Goal: Task Accomplishment & Management: Manage account settings

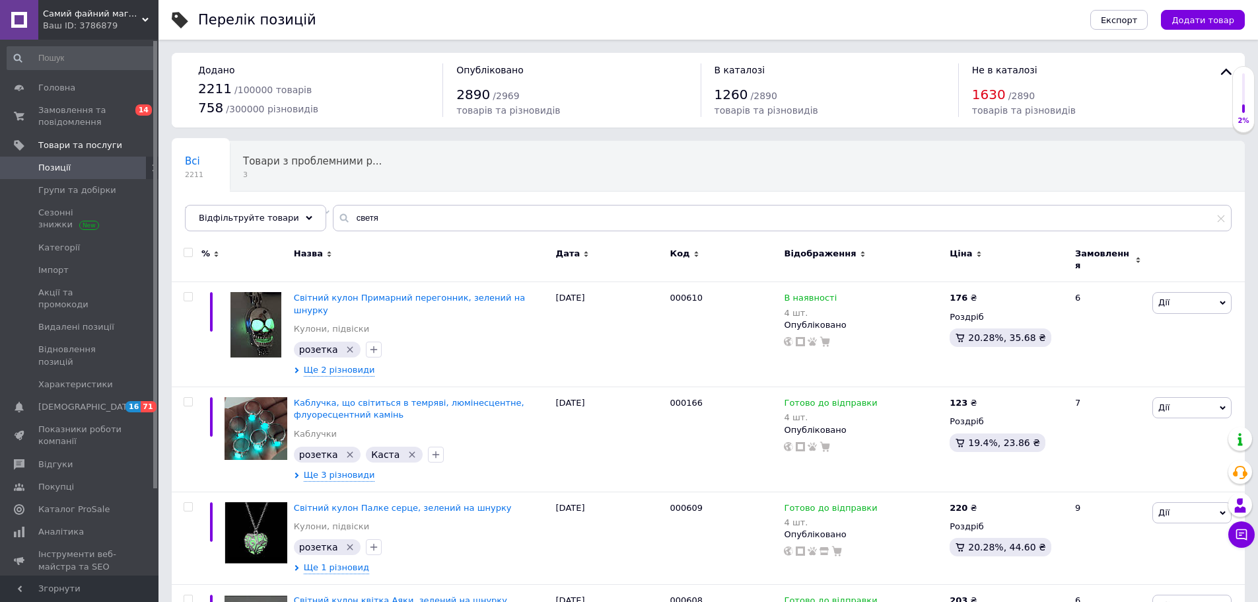
click at [72, 20] on div "Ваш ID: 3786879" at bounding box center [101, 26] width 116 height 12
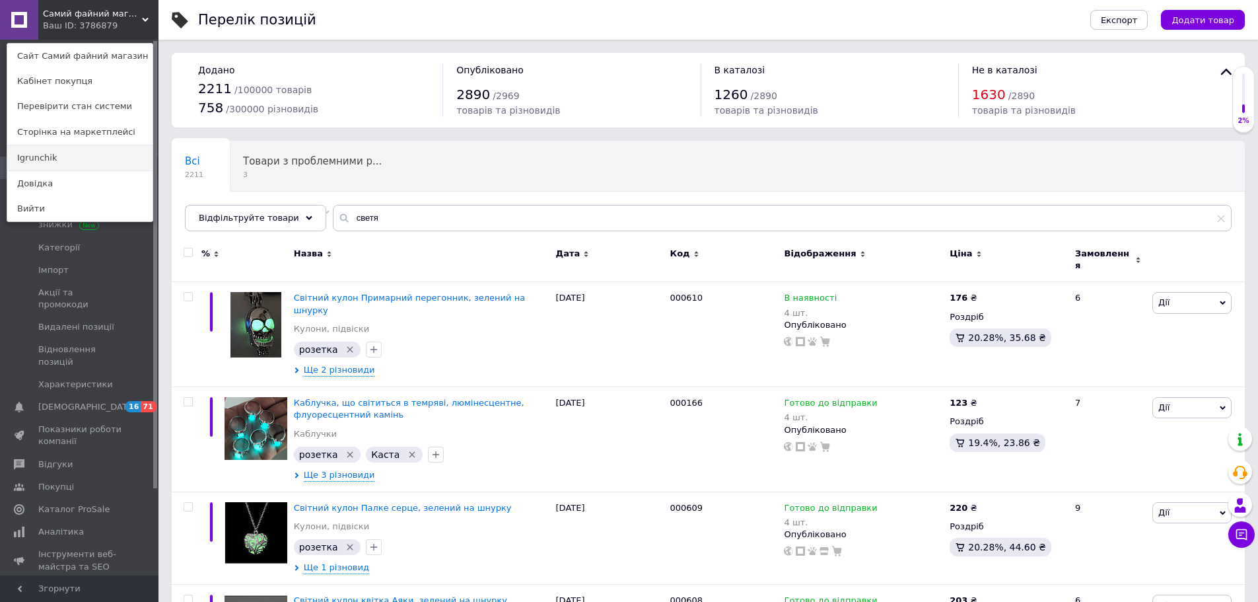
click at [65, 156] on link "Igrunchik" at bounding box center [79, 157] width 145 height 25
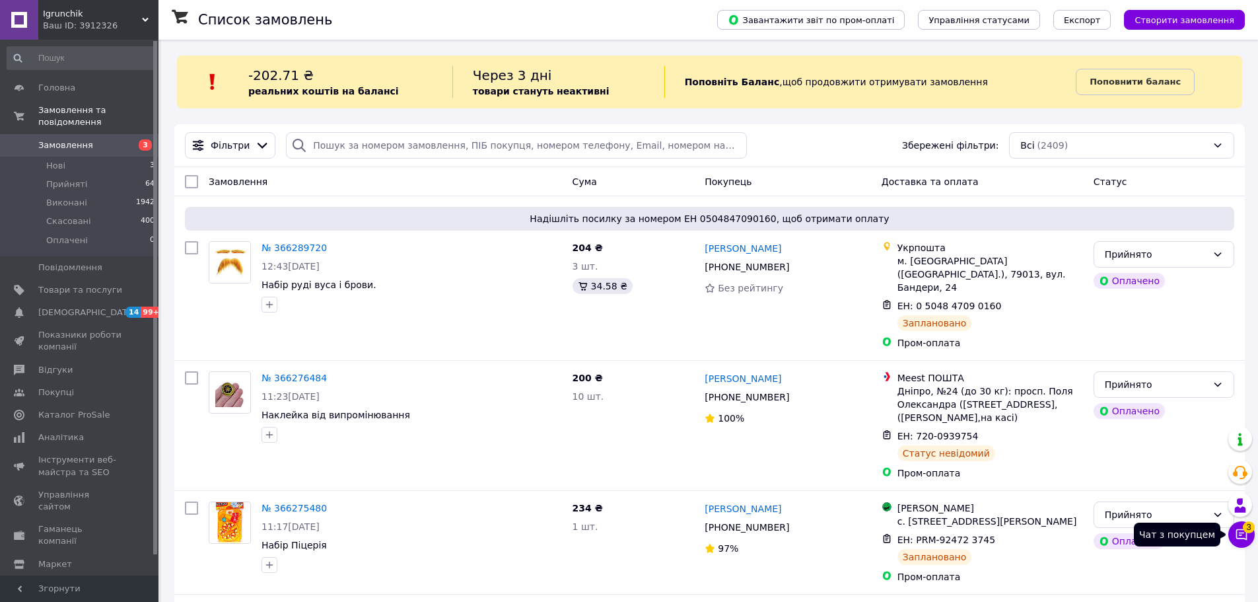
click at [1239, 537] on icon at bounding box center [1241, 534] width 13 height 13
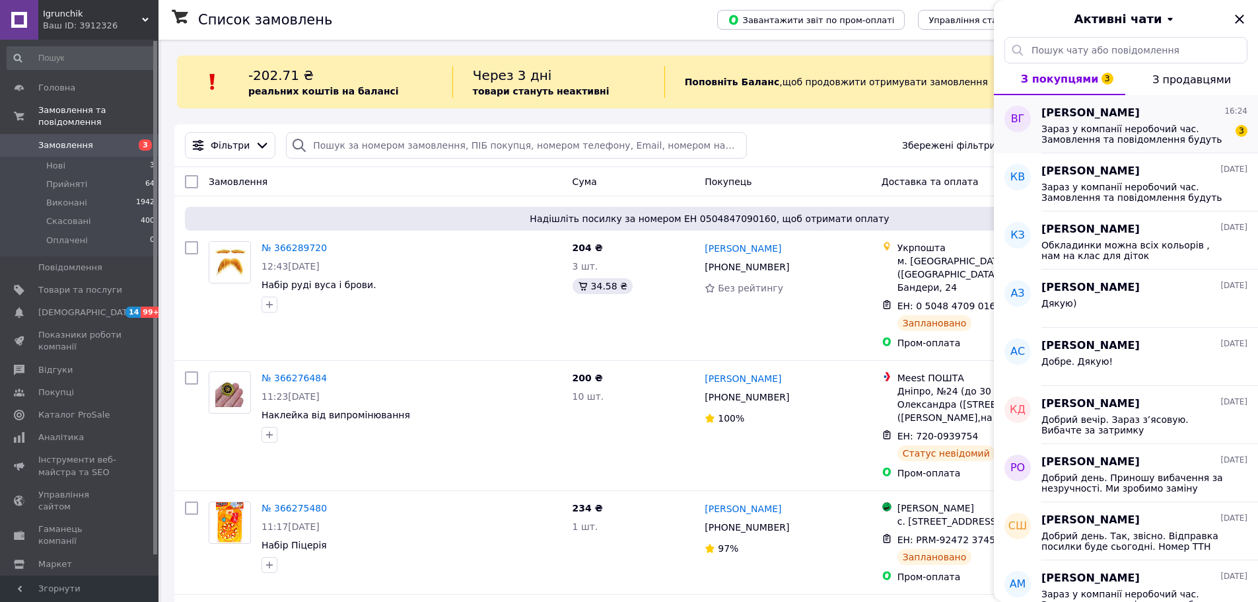
click at [1109, 131] on span "Зараз у компанії неробочий час. Замовлення та повідомлення будуть оброблені з 1…" at bounding box center [1135, 133] width 188 height 21
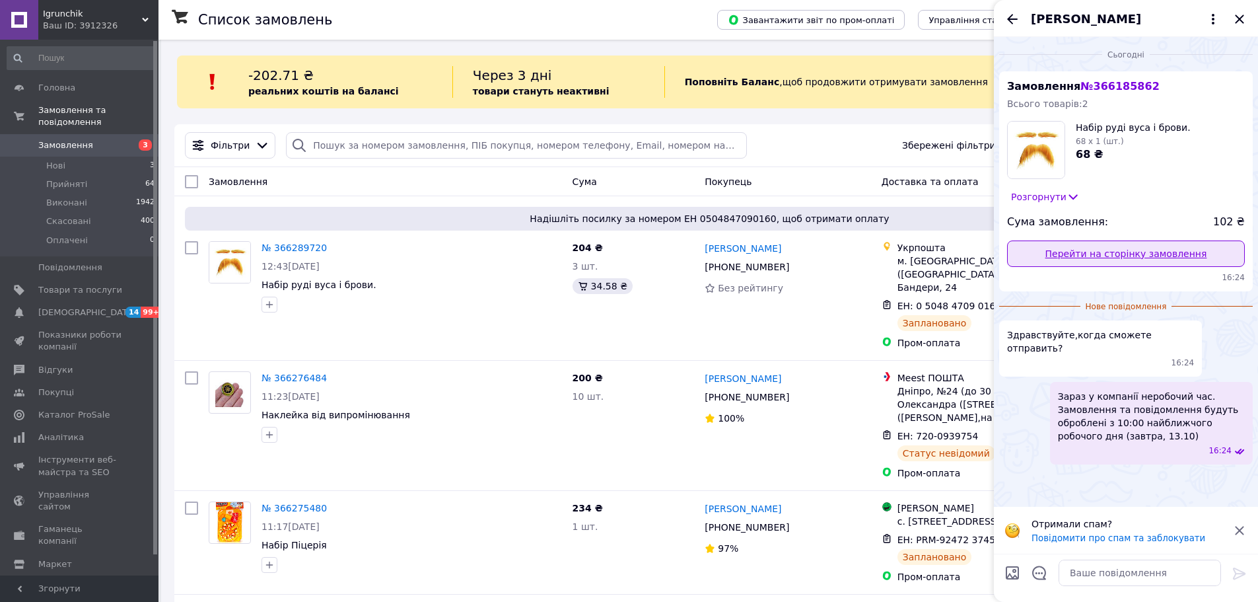
click at [1095, 256] on link "Перейти на сторінку замовлення" at bounding box center [1126, 253] width 238 height 26
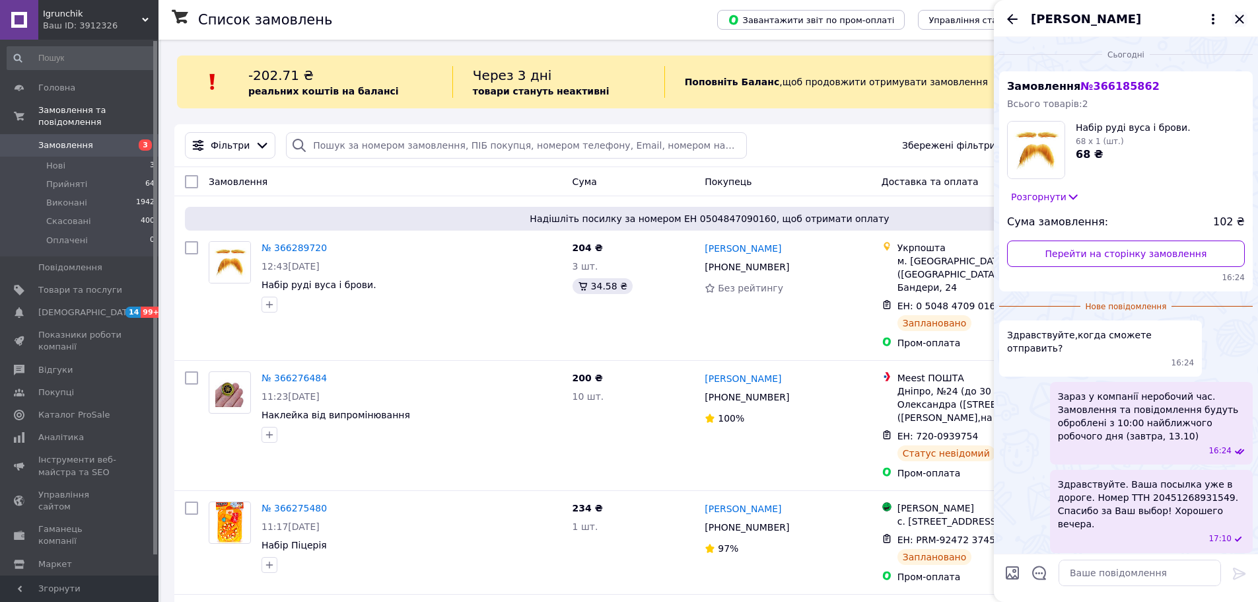
click at [1234, 19] on icon "Закрити" at bounding box center [1239, 19] width 16 height 16
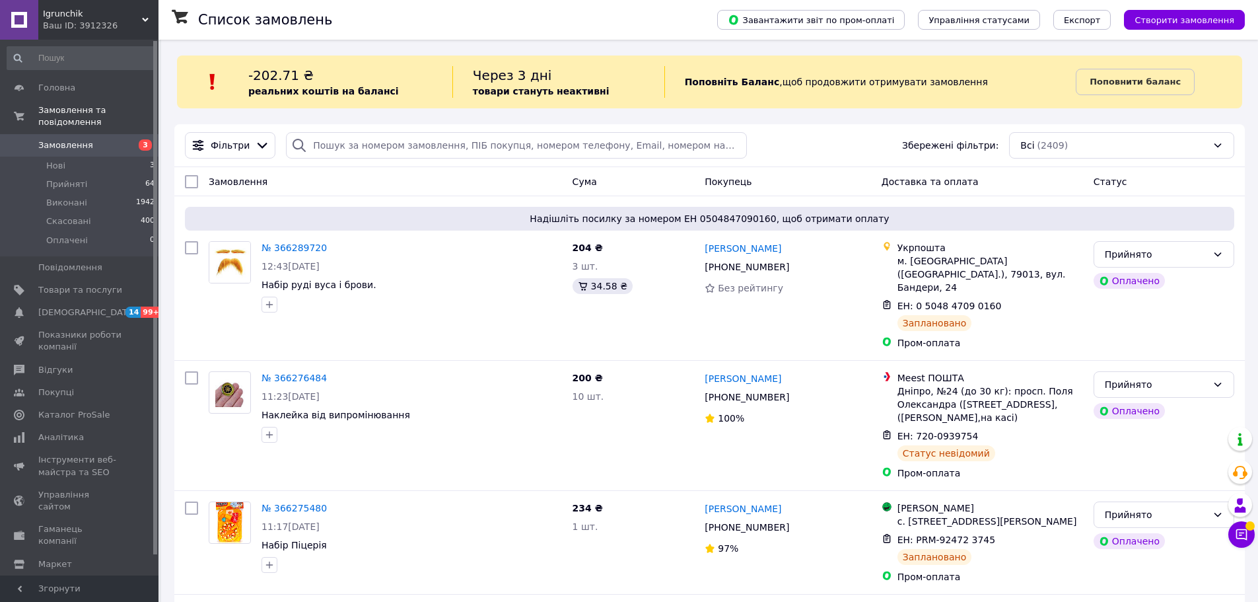
click at [99, 20] on div "Ваш ID: 3912326" at bounding box center [101, 26] width 116 height 12
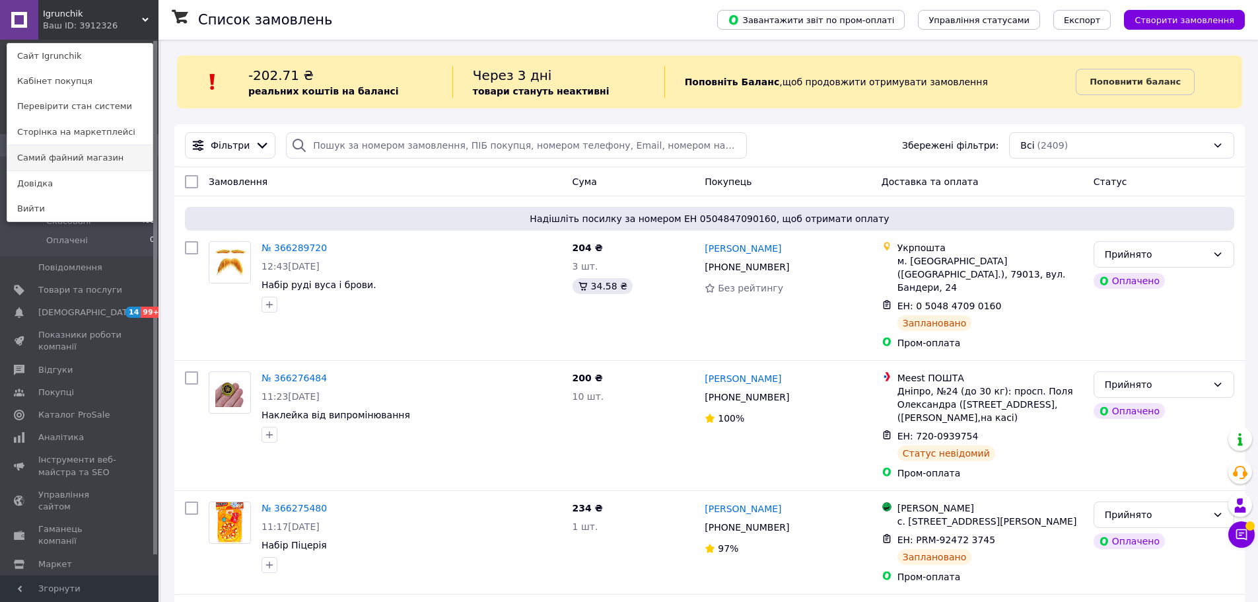
click at [73, 159] on link "Самий файний магазин" at bounding box center [79, 157] width 145 height 25
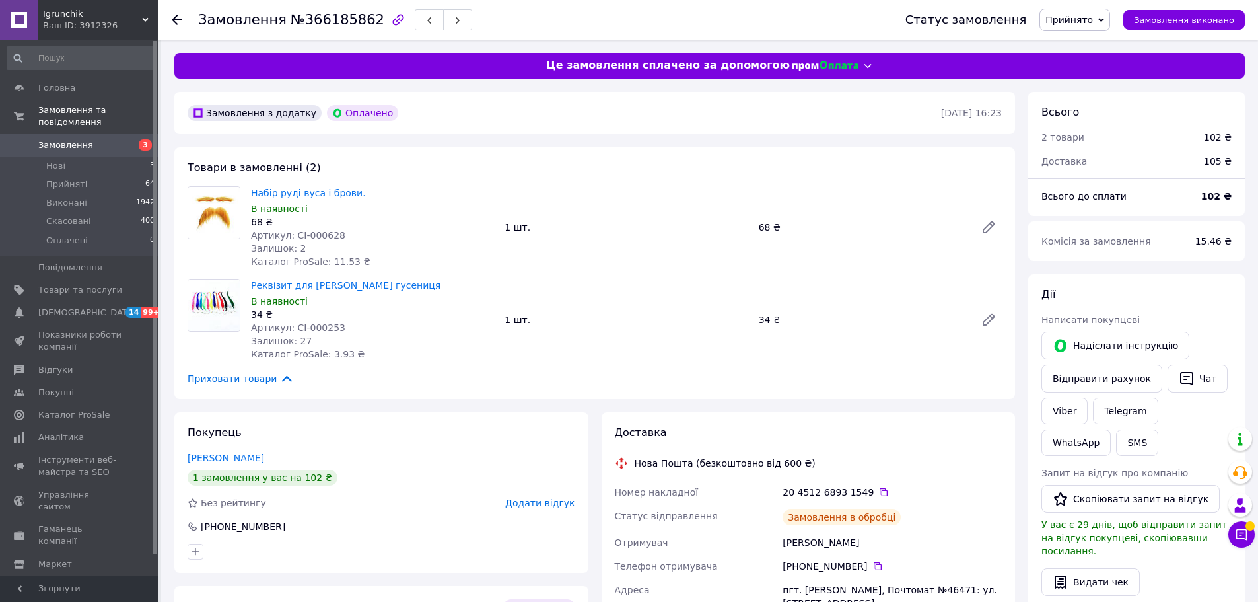
scroll to position [198, 0]
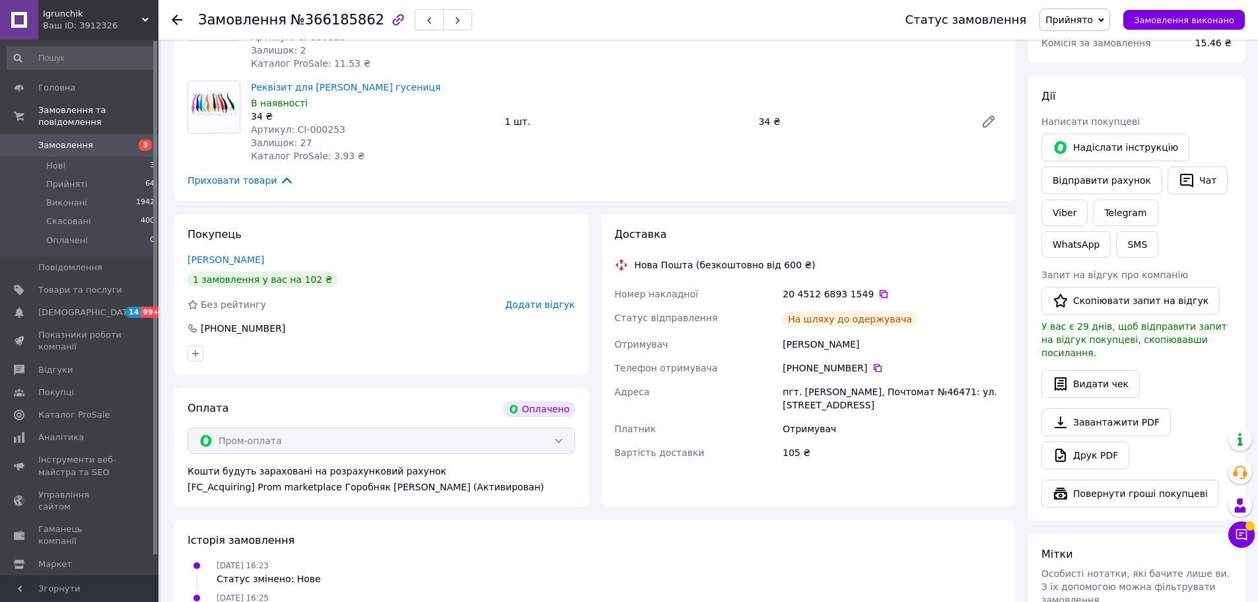
click at [878, 294] on icon at bounding box center [883, 294] width 11 height 11
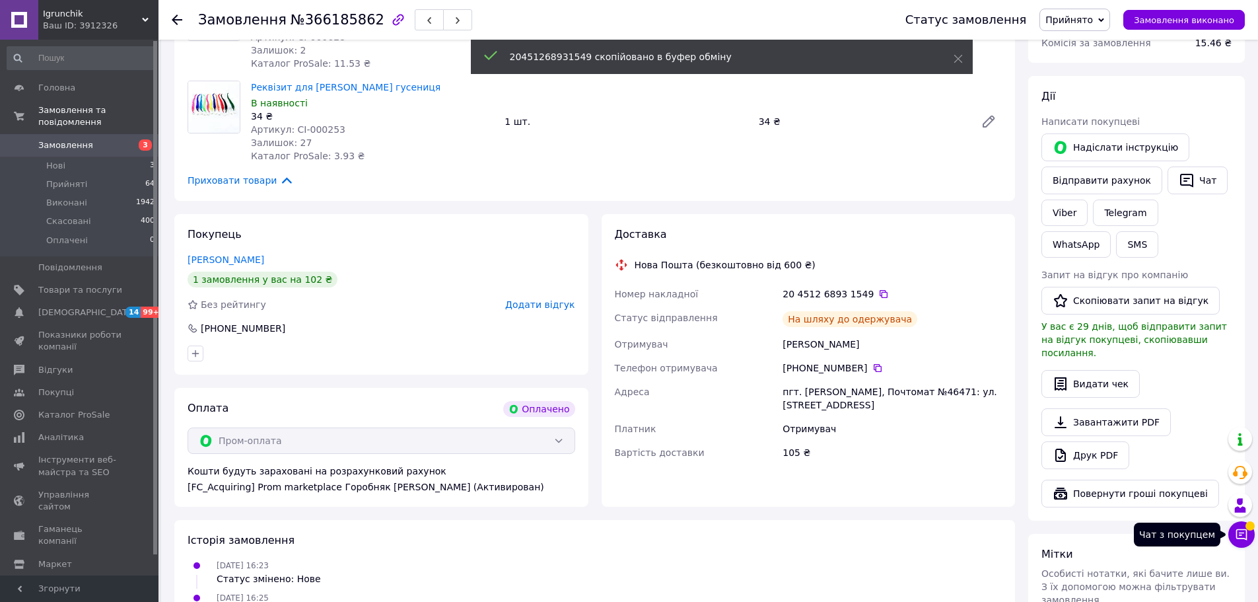
click at [1238, 531] on icon at bounding box center [1241, 534] width 13 height 13
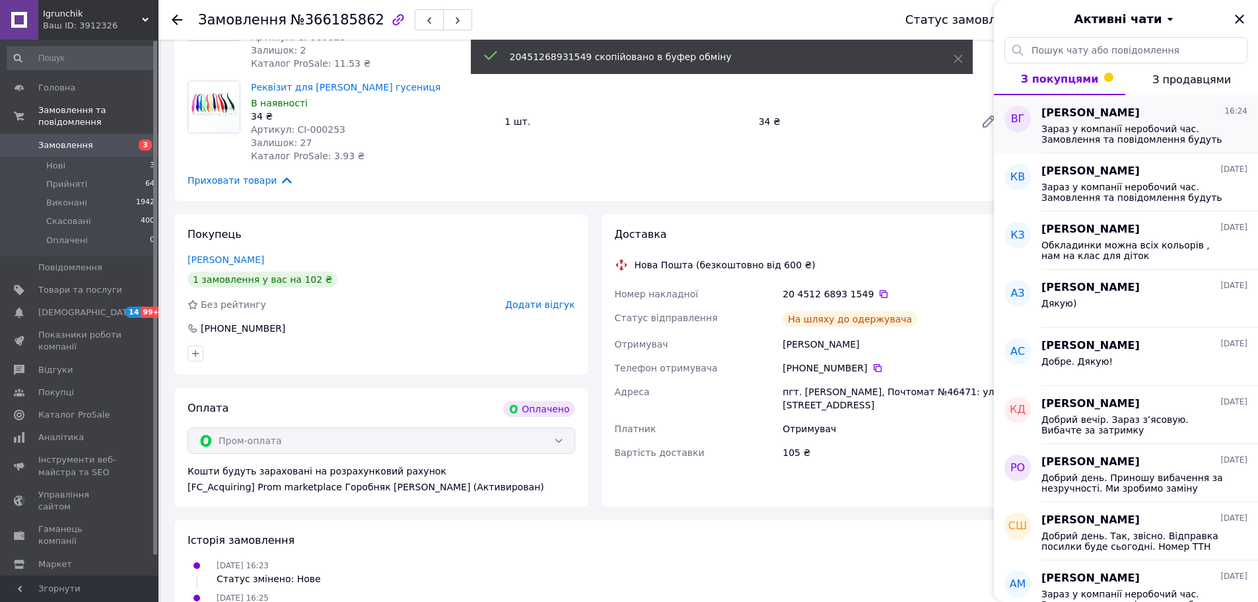
click at [1095, 142] on span "Зараз у компанії неробочий час. Замовлення та повідомлення будуть оброблені з 1…" at bounding box center [1135, 133] width 188 height 21
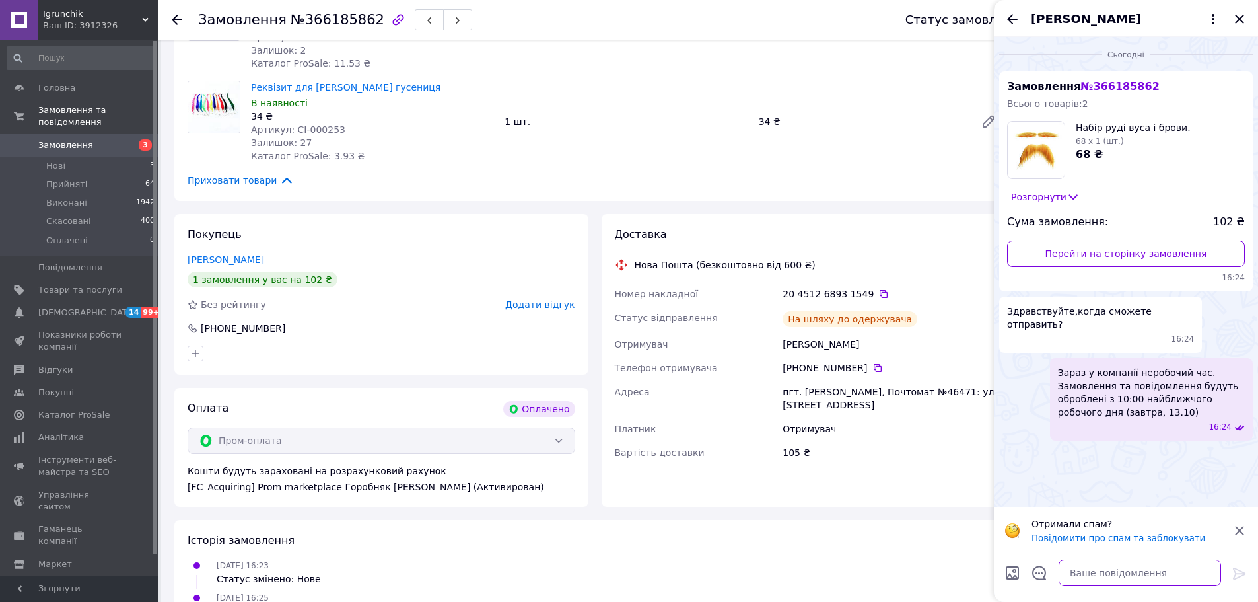
click at [1120, 584] on textarea at bounding box center [1139, 572] width 162 height 26
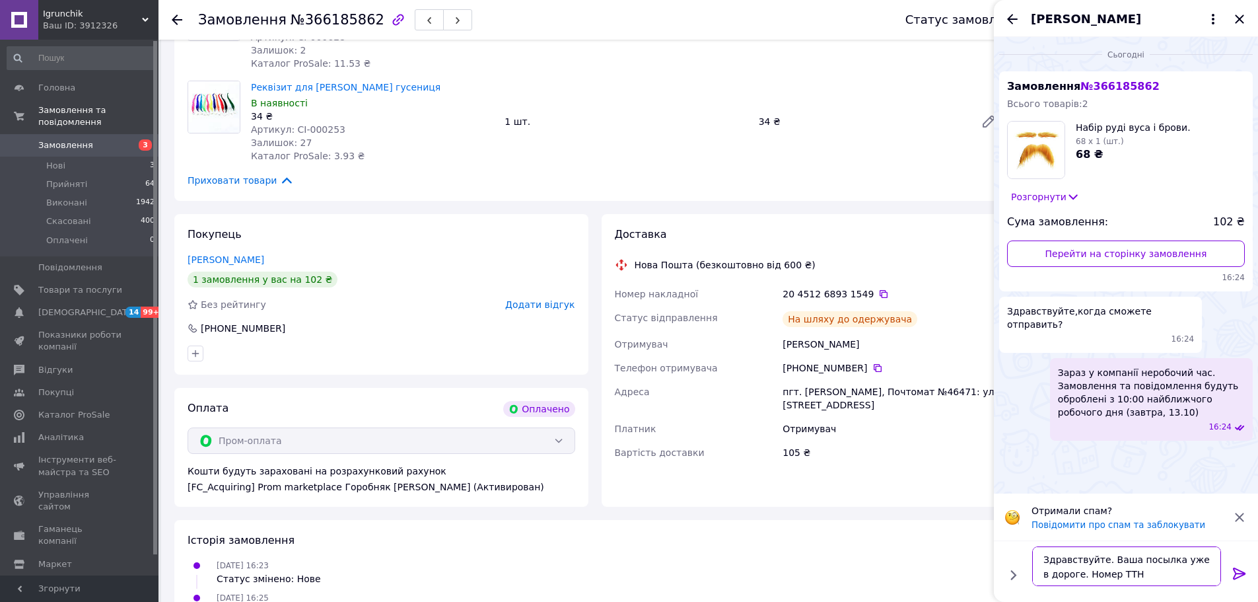
paste textarea "20451268931549"
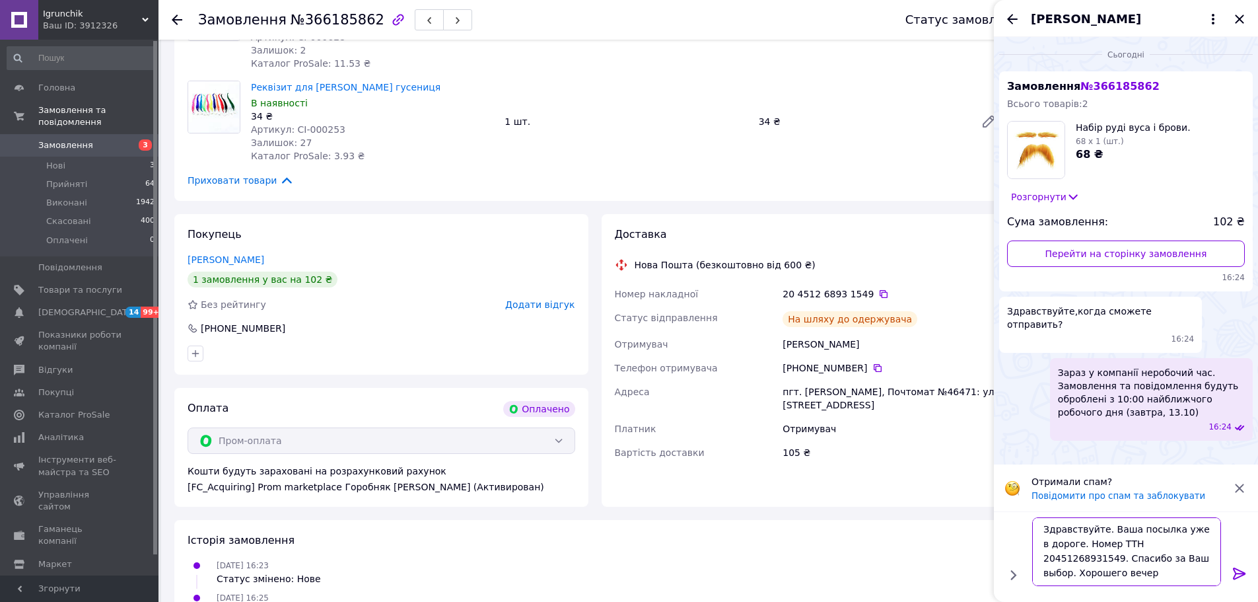
scroll to position [1, 0]
click at [1143, 559] on textarea "Здравствуйте. Ваша посылка уже в дороге. Номер ТТН 20451268931549. Спасибо за В…" at bounding box center [1126, 551] width 189 height 69
type textarea "Здравствуйте. Ваша посылка уже в дороге. Номер ТТН 20451268931549. Спасибо за В…"
click at [1239, 575] on icon at bounding box center [1239, 573] width 16 height 16
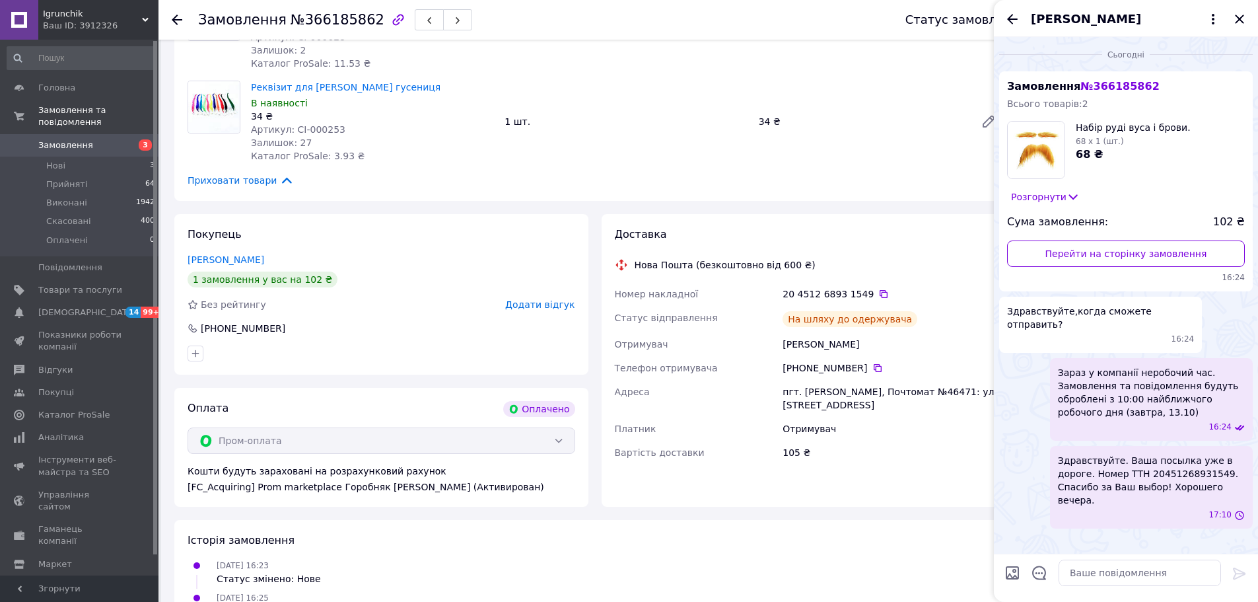
scroll to position [0, 0]
click at [79, 139] on span "Замовлення" at bounding box center [65, 145] width 55 height 12
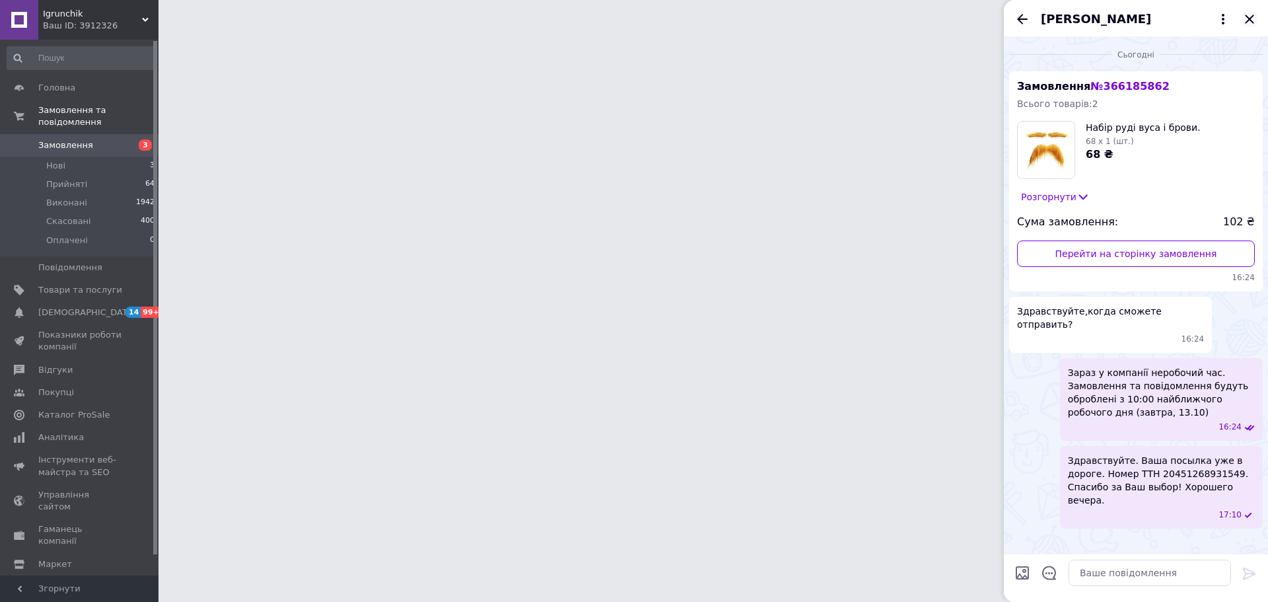
click at [1251, 17] on icon "Закрити" at bounding box center [1249, 19] width 9 height 9
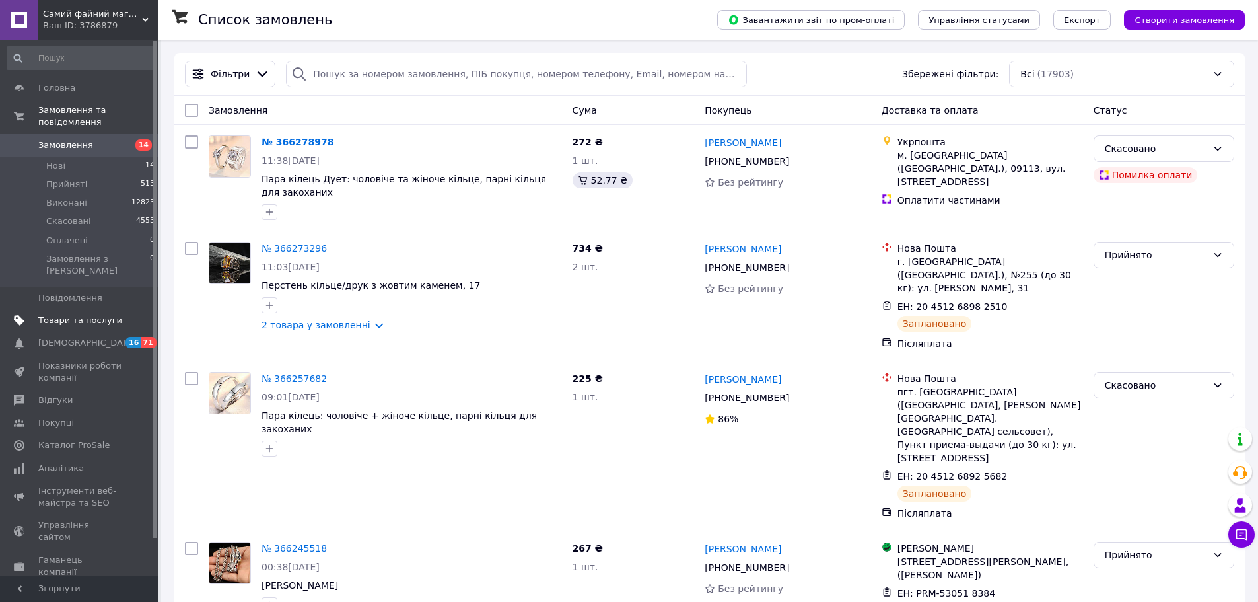
click at [67, 314] on span "Товари та послуги" at bounding box center [80, 320] width 84 height 12
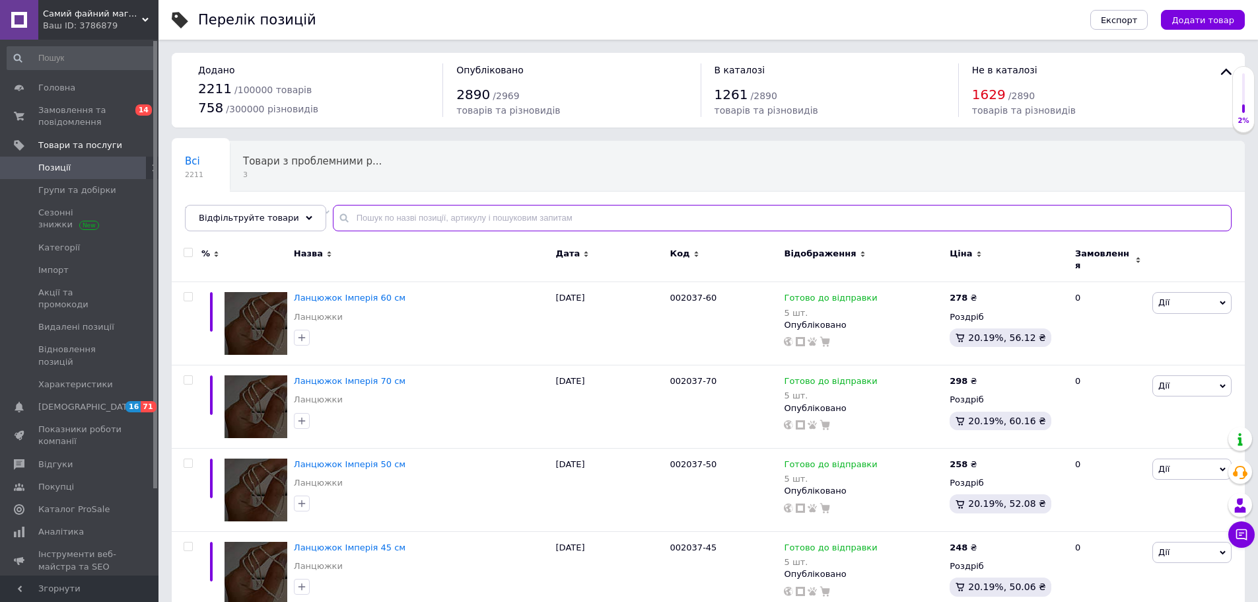
click at [468, 221] on input "text" at bounding box center [782, 218] width 899 height 26
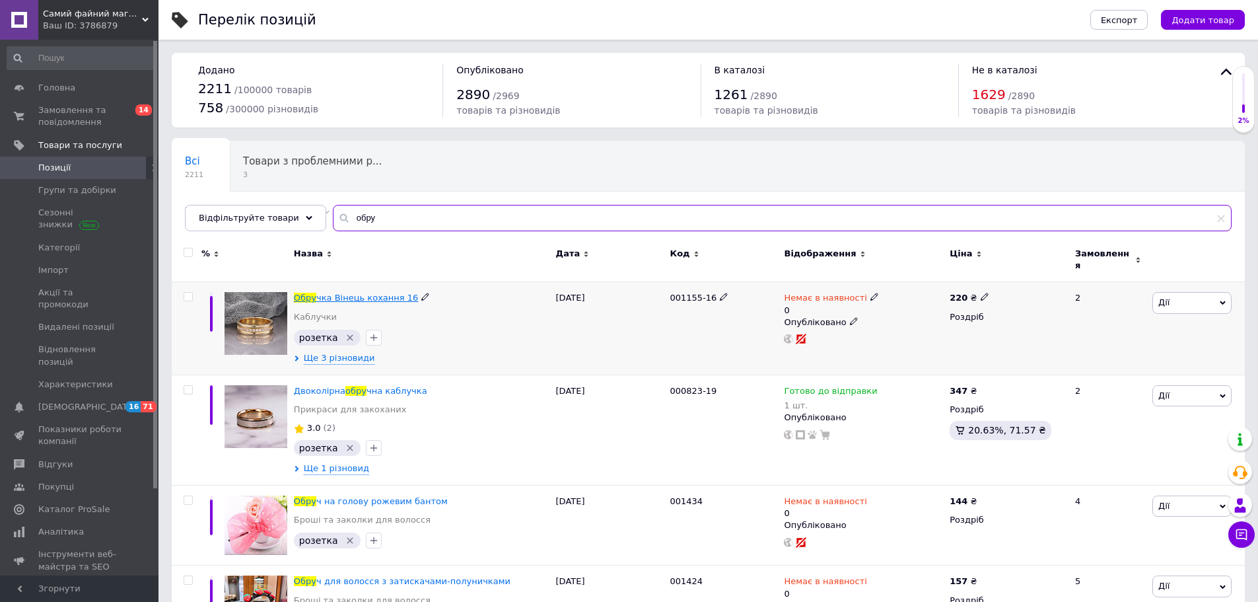
type input "обру"
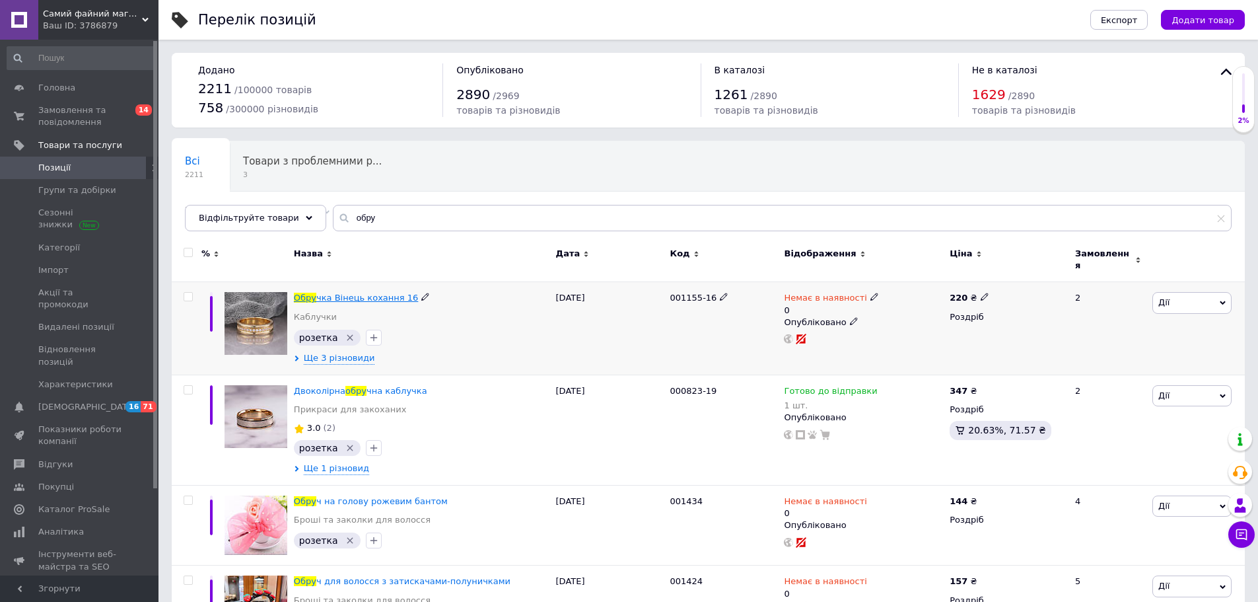
click at [345, 293] on span "чка Вінець кохання 16" at bounding box center [367, 298] width 102 height 10
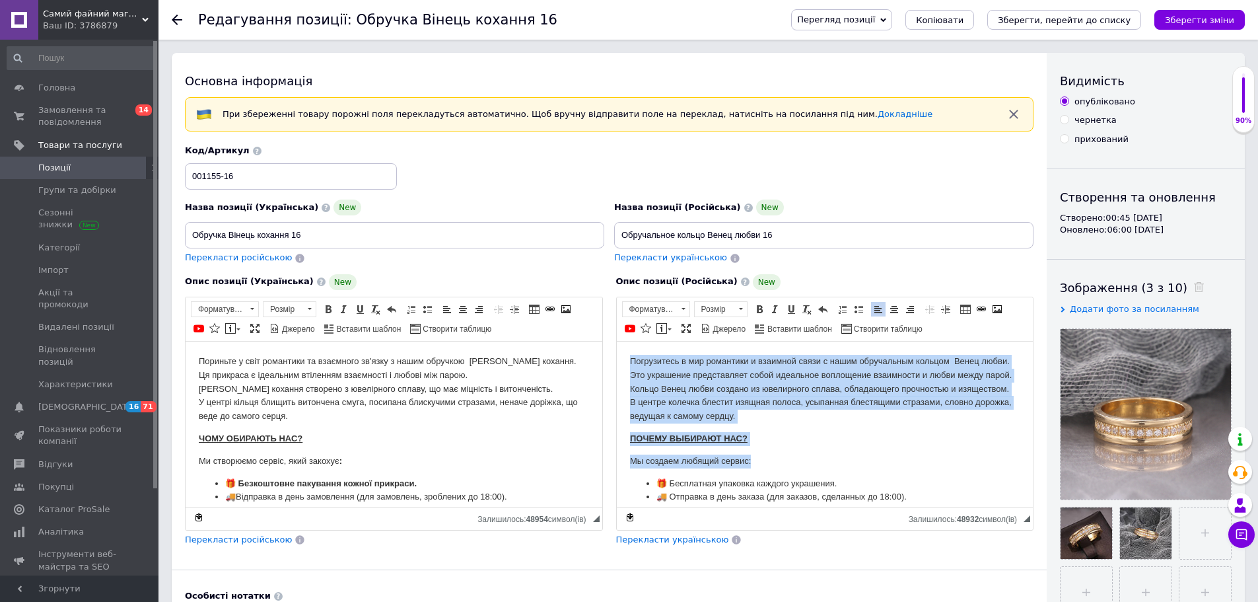
scroll to position [261, 0]
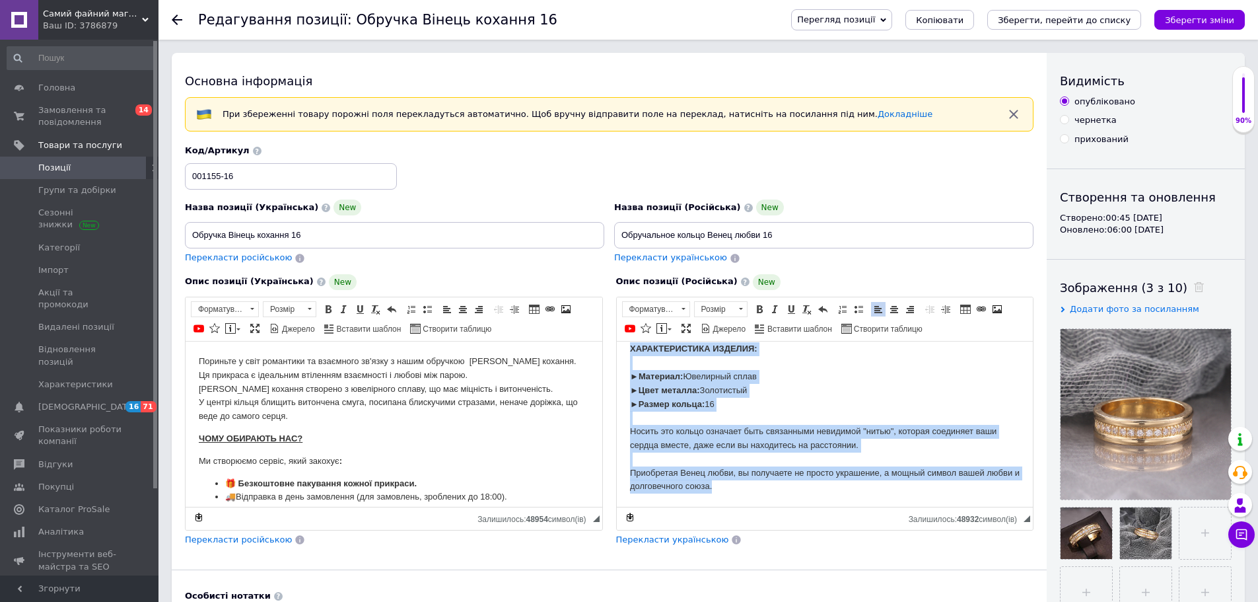
drag, startPoint x: 626, startPoint y: 359, endPoint x: 1482, endPoint y: 903, distance: 1014.0
click at [865, 506] on html "Погрузитесь в мир романтики и взаимной связи с нашим обручальным кольцом Венец …" at bounding box center [824, 306] width 417 height 399
copy body "Loremipsumd s ame consectet a elitsedd eiusm t incid utlaboreetd magnaal Enima …"
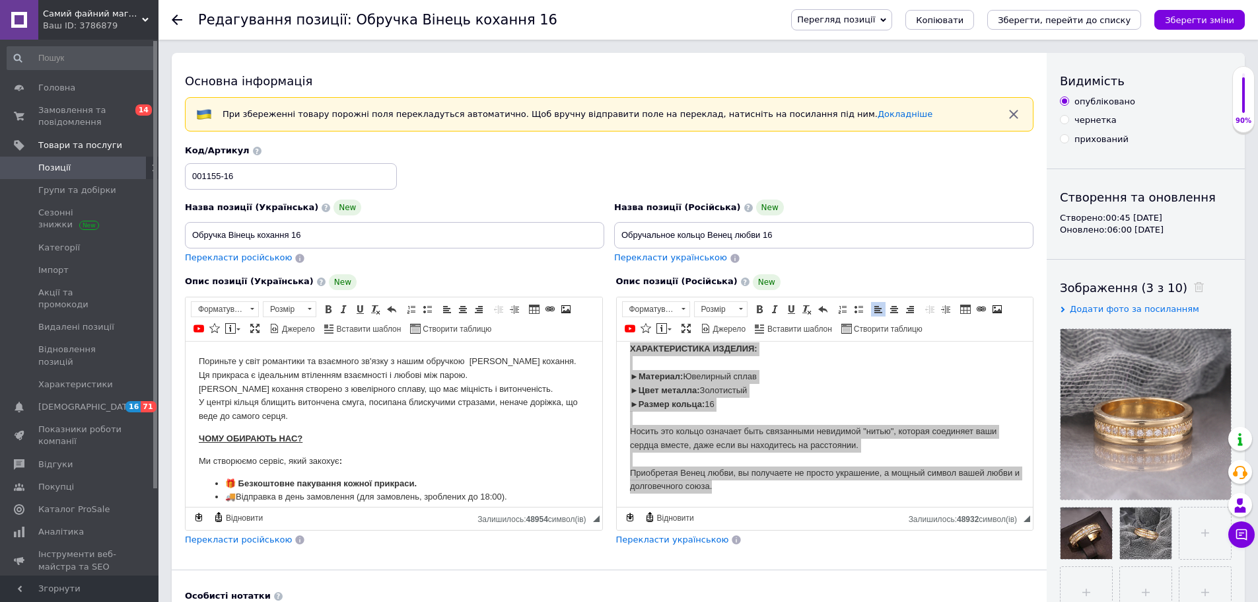
click at [175, 16] on icon at bounding box center [177, 20] width 11 height 11
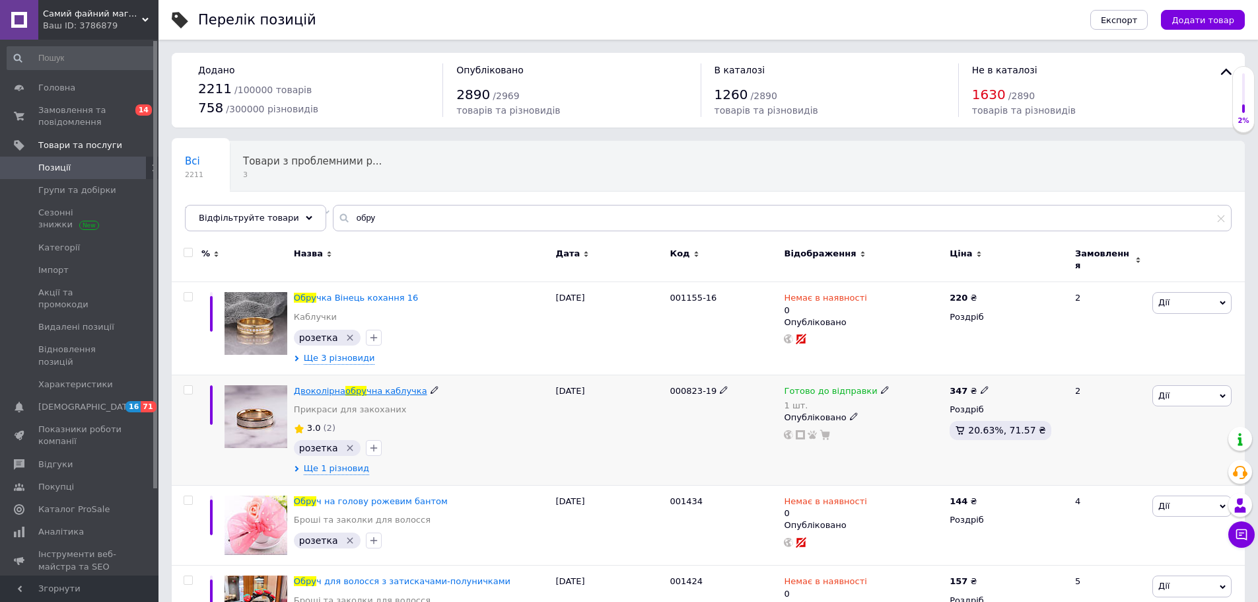
click at [351, 386] on span "обру" at bounding box center [355, 391] width 21 height 10
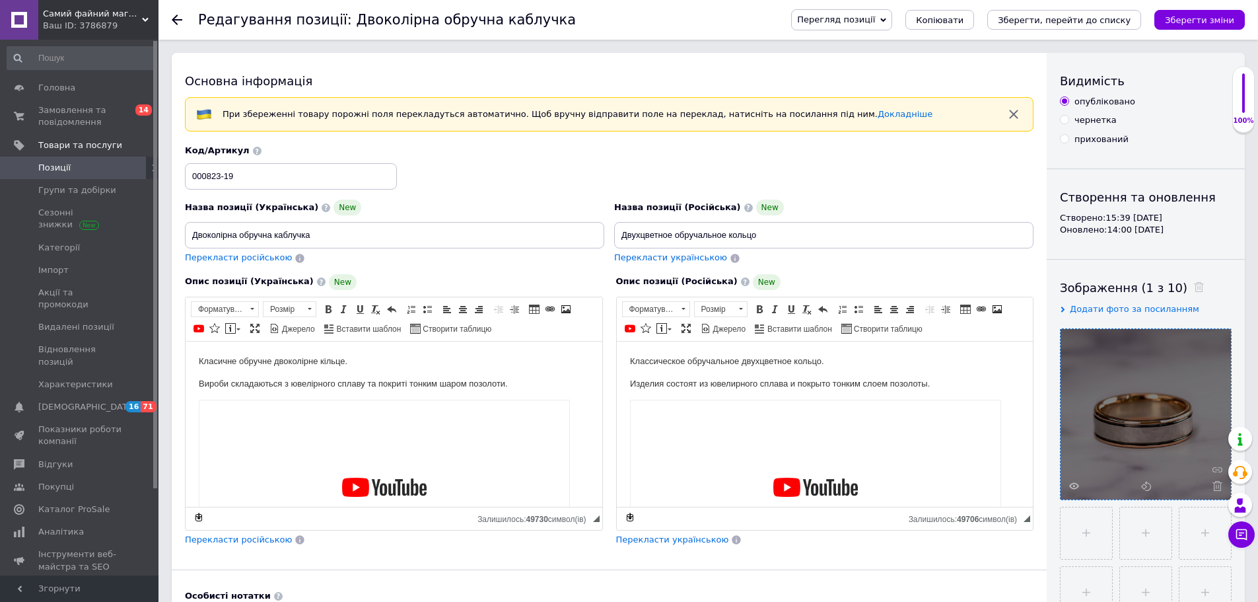
click at [1132, 455] on div at bounding box center [1145, 414] width 170 height 170
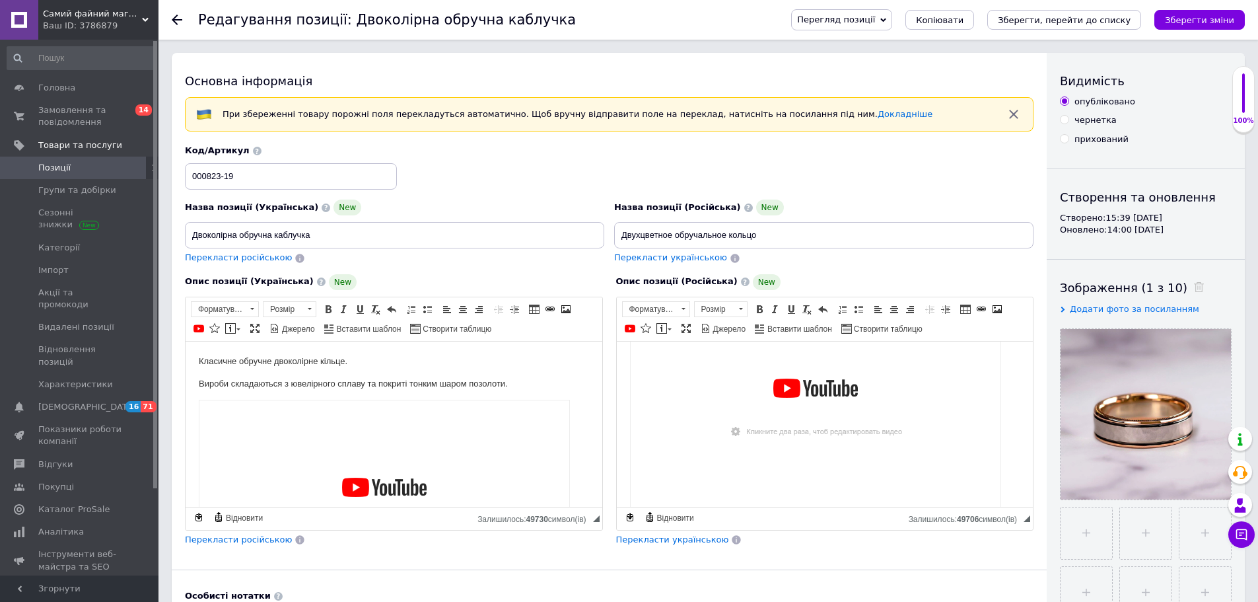
scroll to position [33, 0]
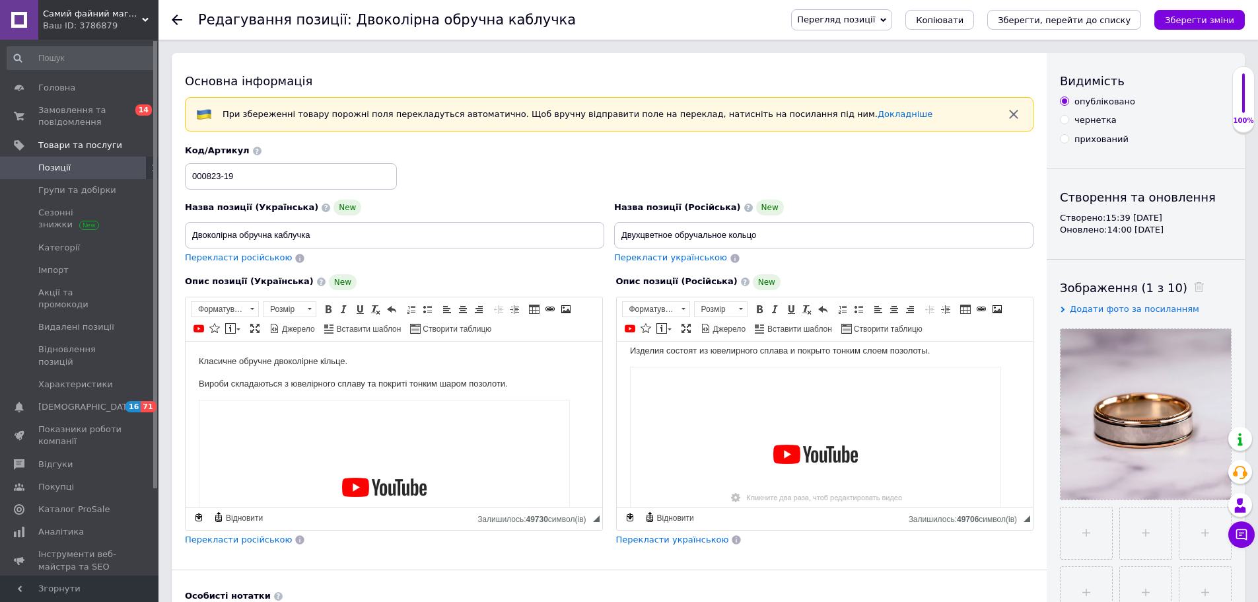
click at [173, 17] on icon at bounding box center [177, 20] width 11 height 11
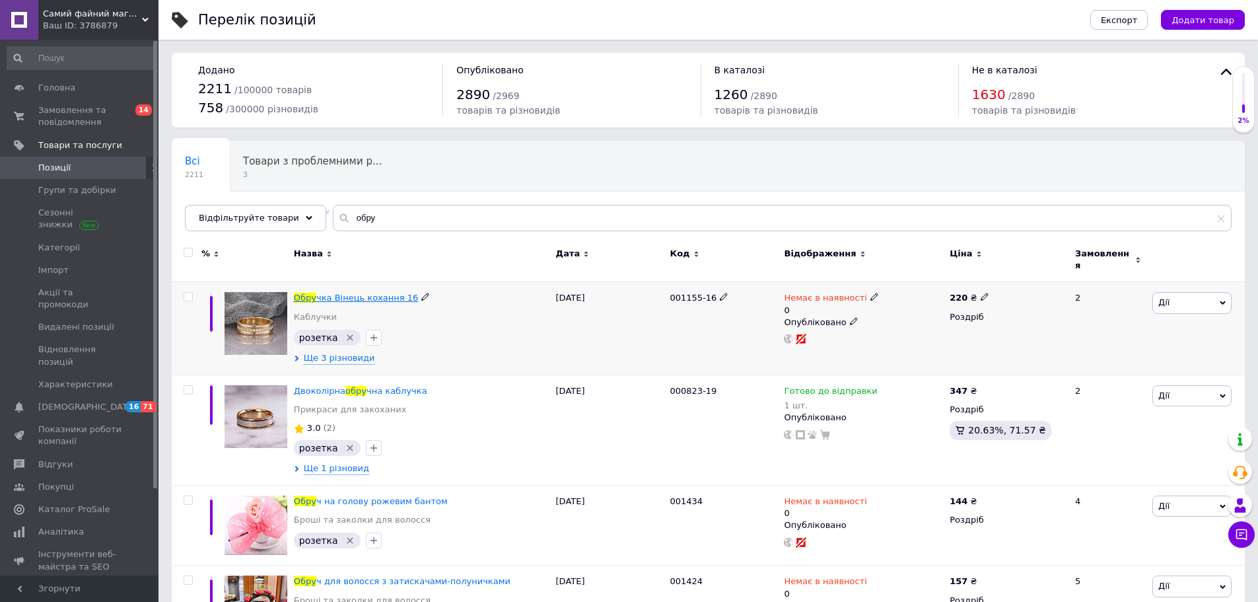
click at [353, 293] on span "чка Вінець кохання 16" at bounding box center [367, 298] width 102 height 10
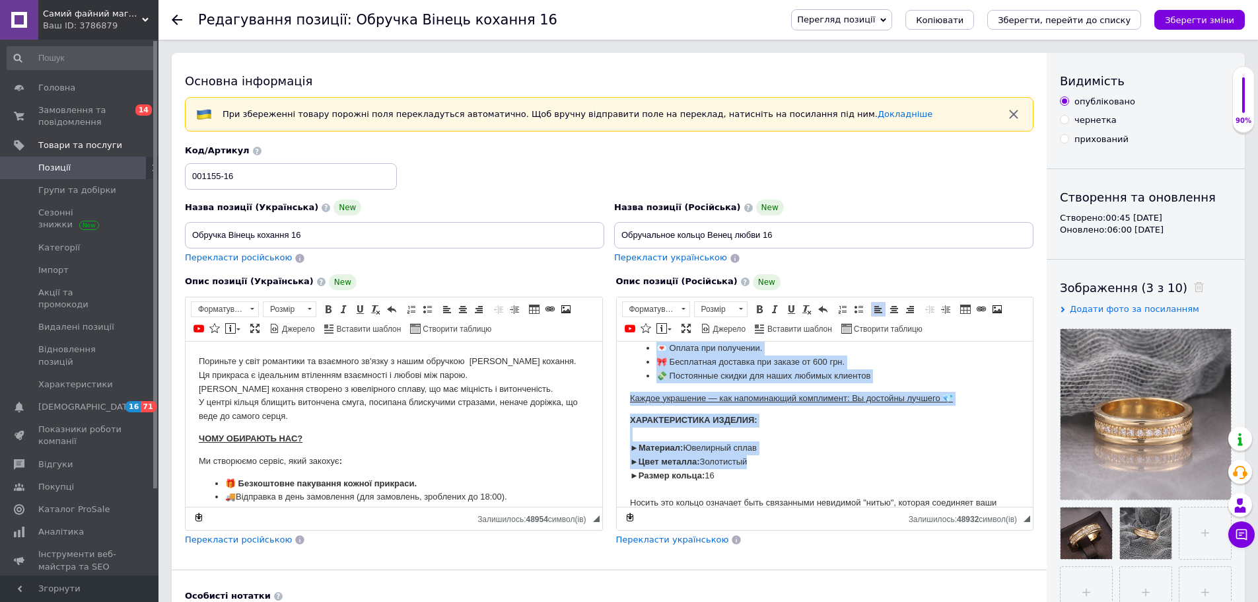
scroll to position [261, 0]
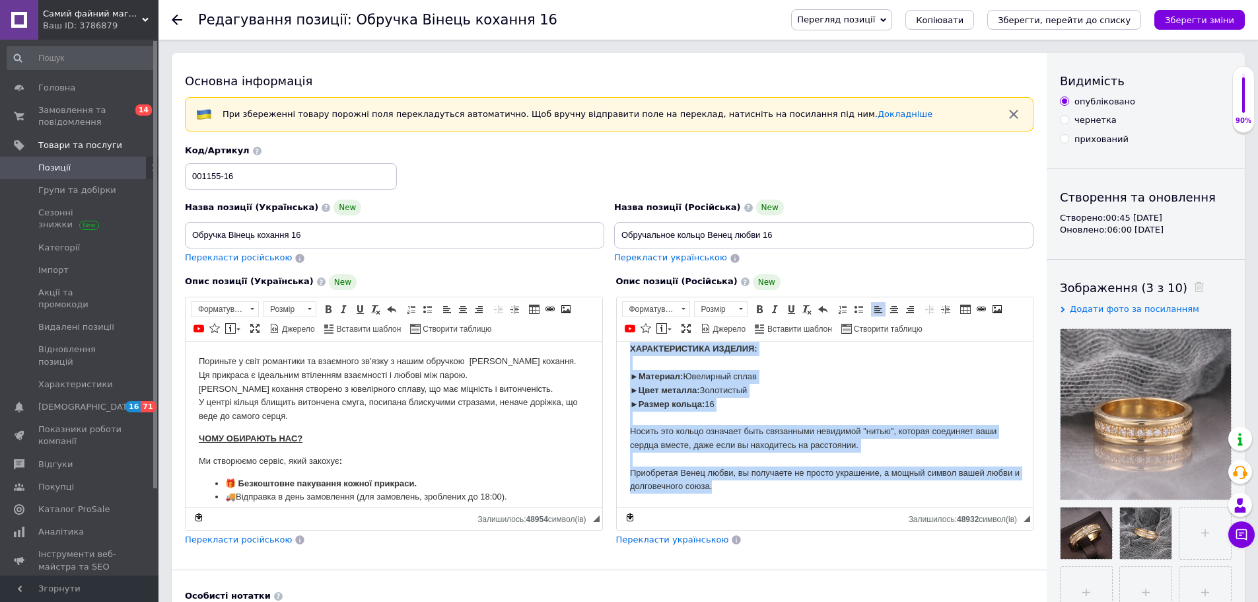
drag, startPoint x: 627, startPoint y: 357, endPoint x: 921, endPoint y: 543, distance: 348.8
click at [921, 506] on html "Погрузитесь в мир романтики и взаимной связи с нашим обручальным кольцом Венец …" at bounding box center [824, 306] width 417 height 399
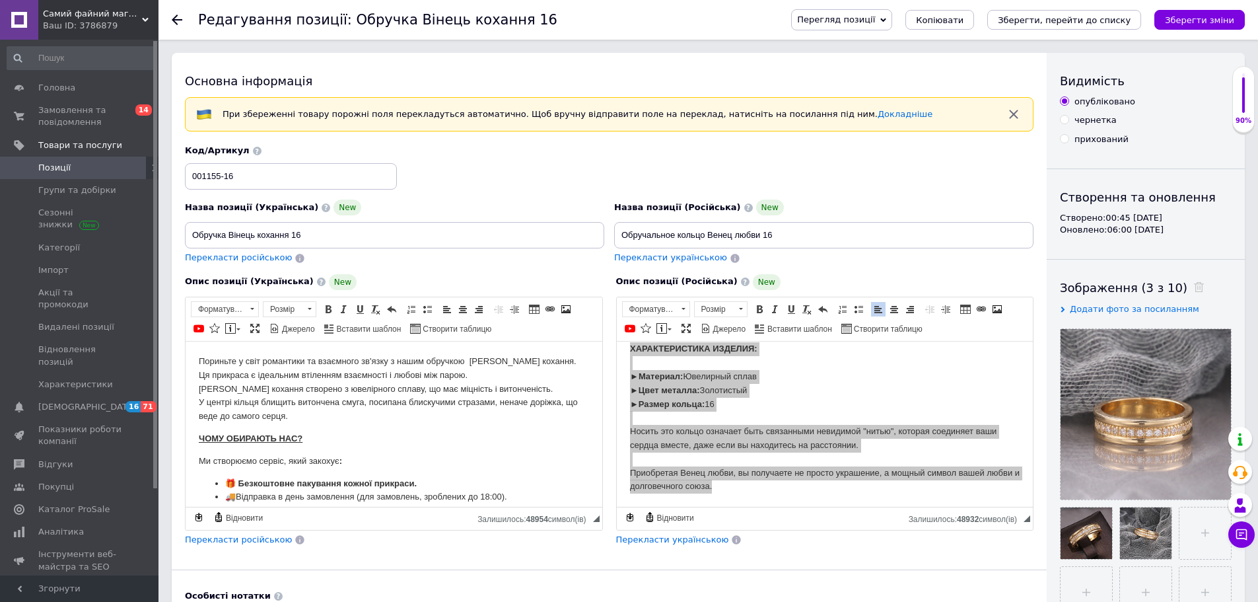
click at [177, 19] on use at bounding box center [177, 20] width 11 height 11
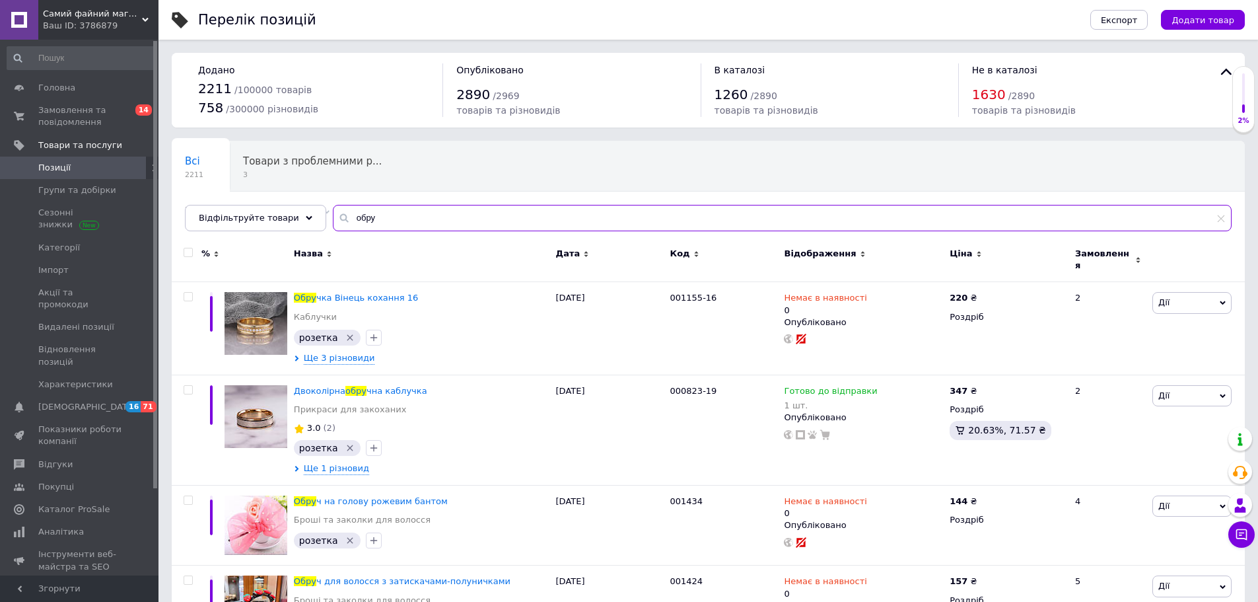
drag, startPoint x: 381, startPoint y: 217, endPoint x: 319, endPoint y: 212, distance: 62.2
click at [333, 212] on input "обру" at bounding box center [782, 218] width 899 height 26
type input "пусет"
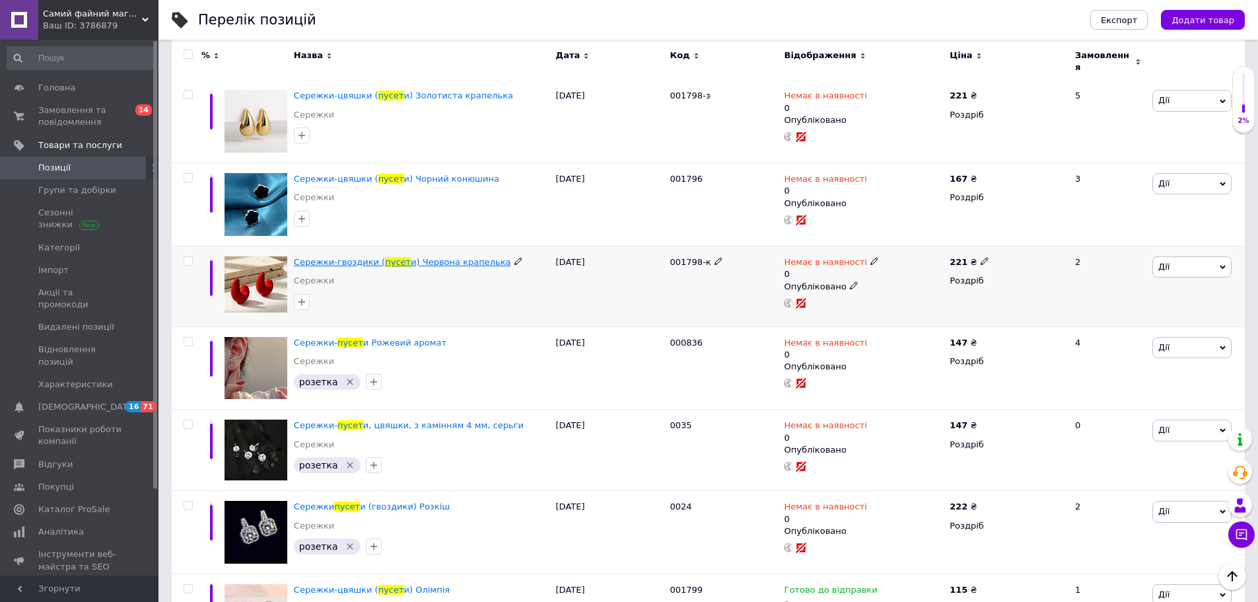
scroll to position [660, 0]
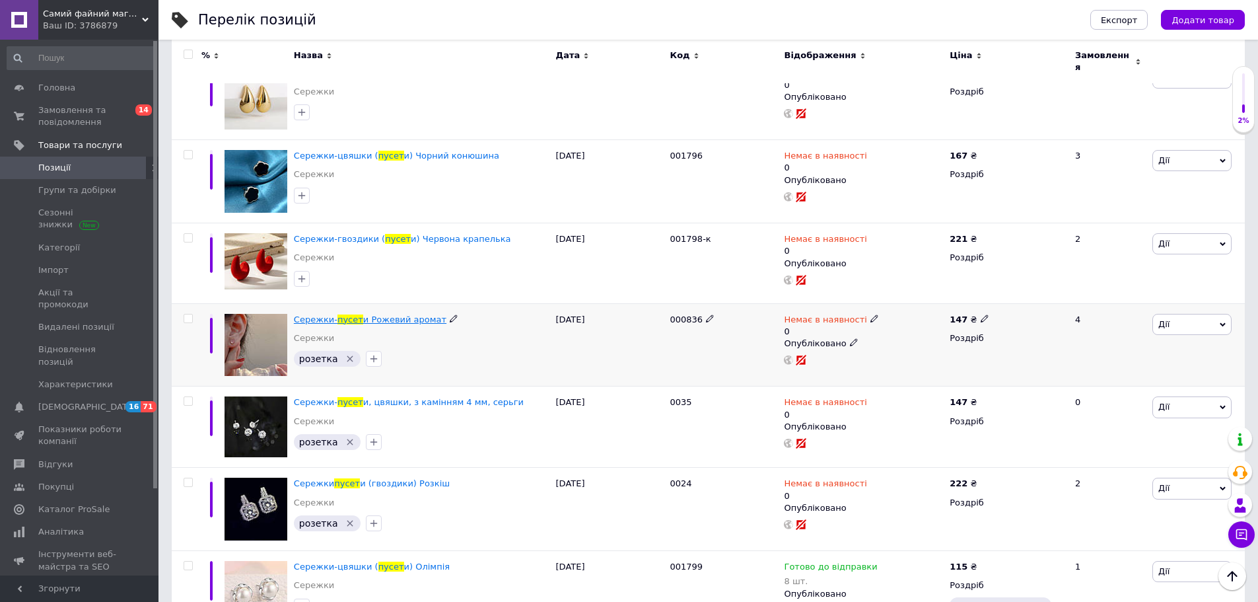
click at [394, 314] on span "и Рожевий аромат" at bounding box center [404, 319] width 83 height 10
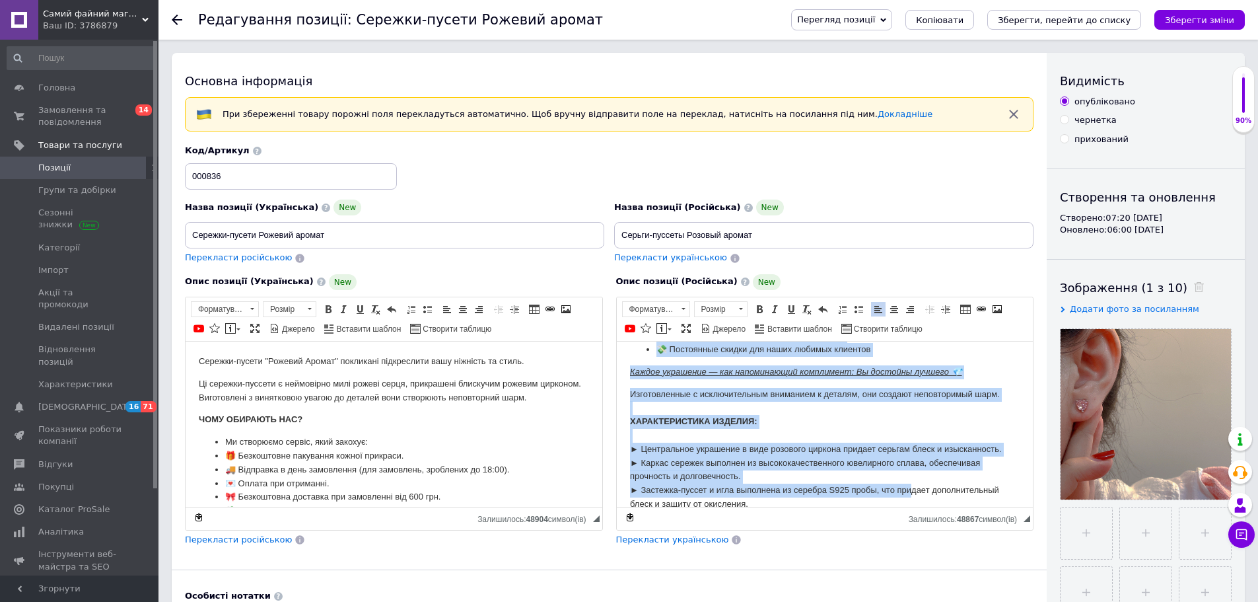
scroll to position [248, 0]
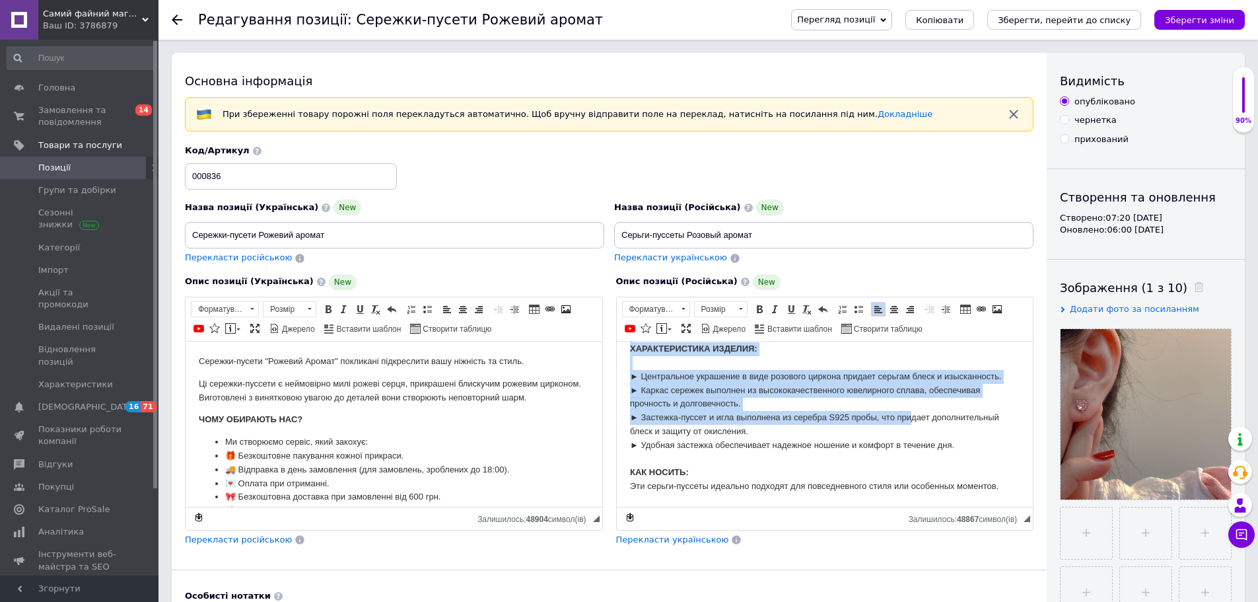
drag, startPoint x: 629, startPoint y: 386, endPoint x: 1025, endPoint y: 486, distance: 407.9
click at [1025, 486] on html "Серьги-пуссеты "Розовый Аромат" призваны подчеркнуть вашу нежность и стиль. Эти…" at bounding box center [824, 299] width 417 height 413
copy body "Эти серьги-пуссеты представляют собой невероятно милые розовые сердца, украшенн…"
